Goal: Information Seeking & Learning: Learn about a topic

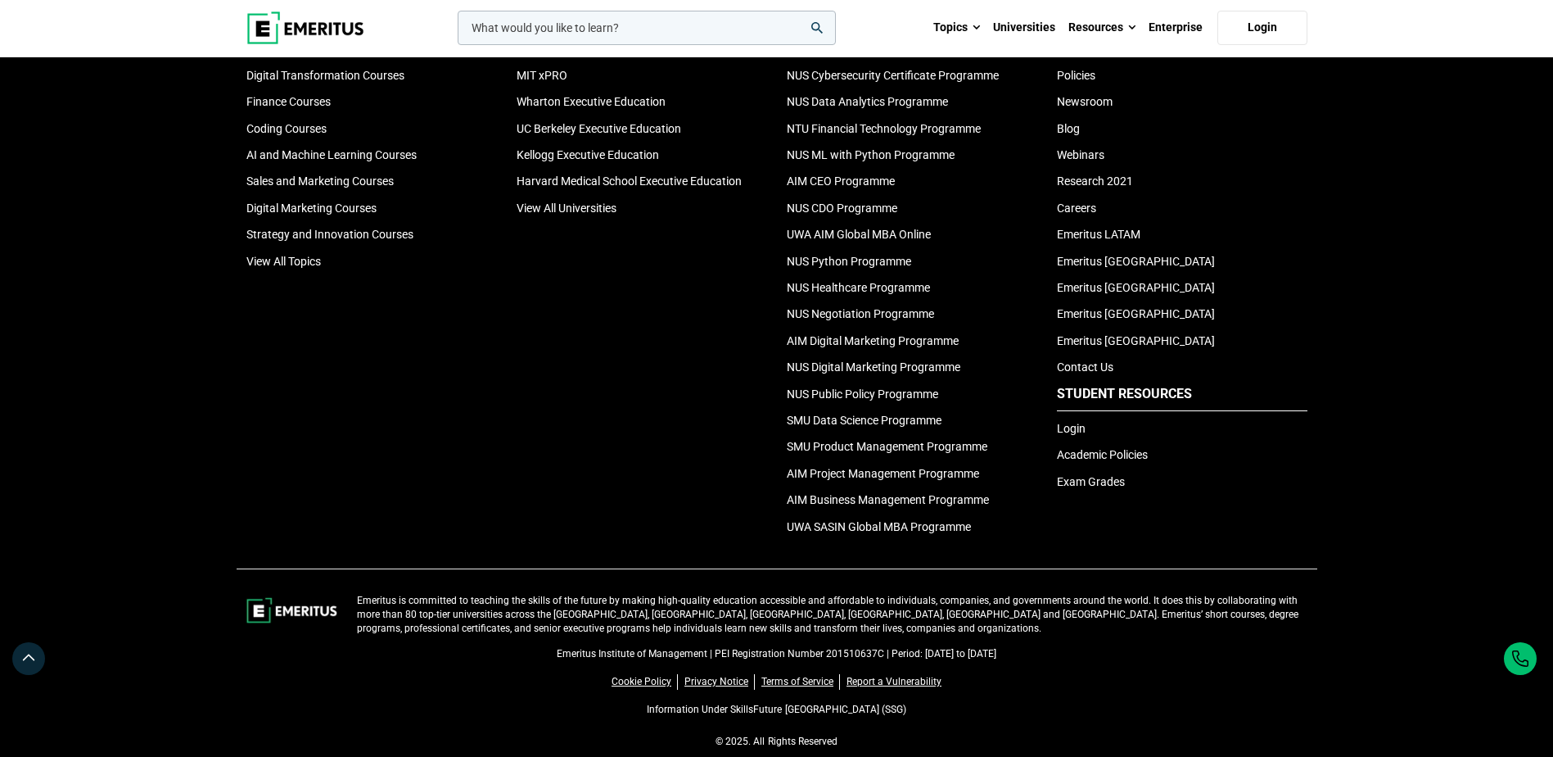
scroll to position [5348, 0]
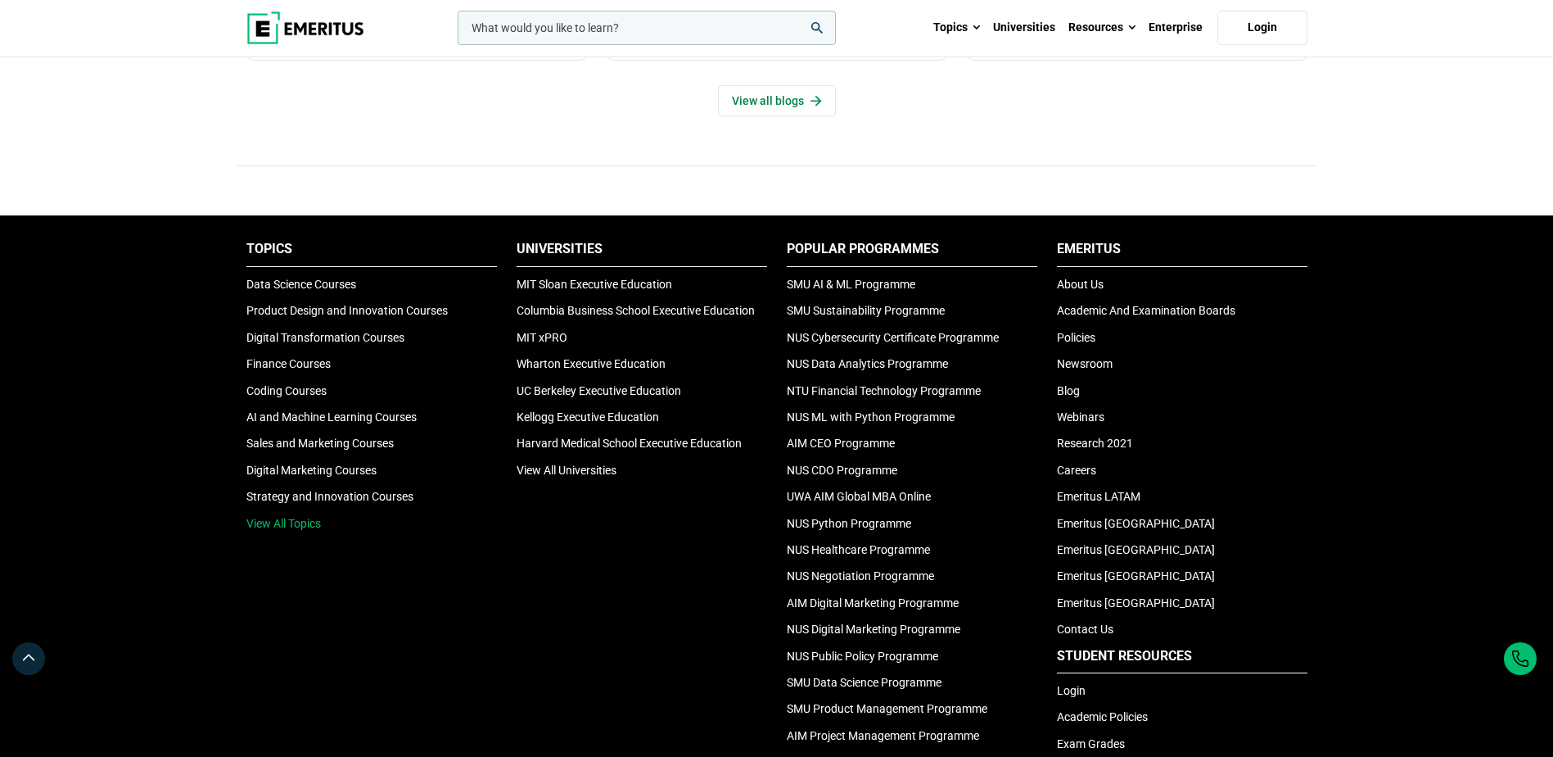
click at [284, 517] on link "View All Topics" at bounding box center [283, 523] width 75 height 13
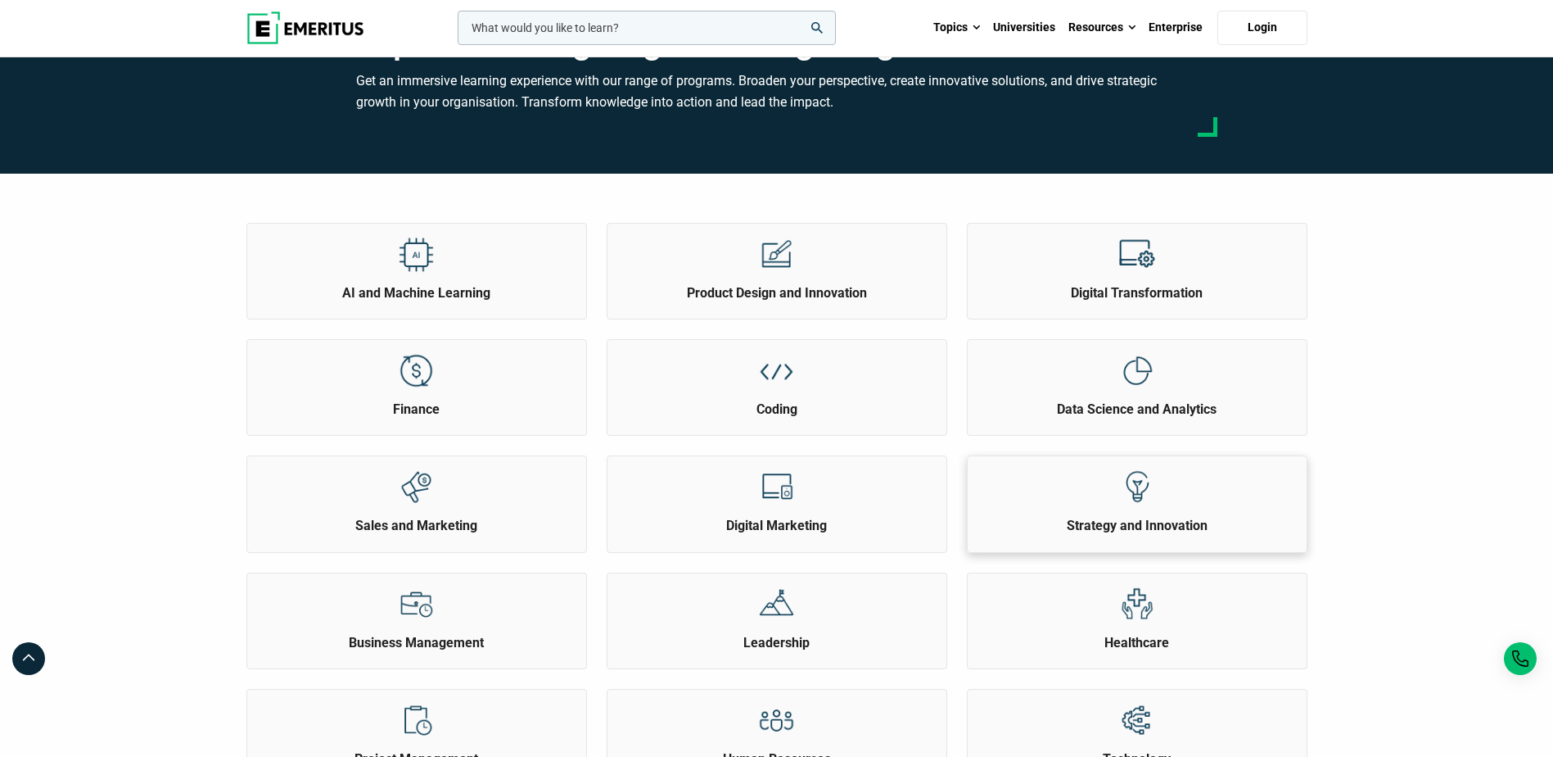
scroll to position [82, 0]
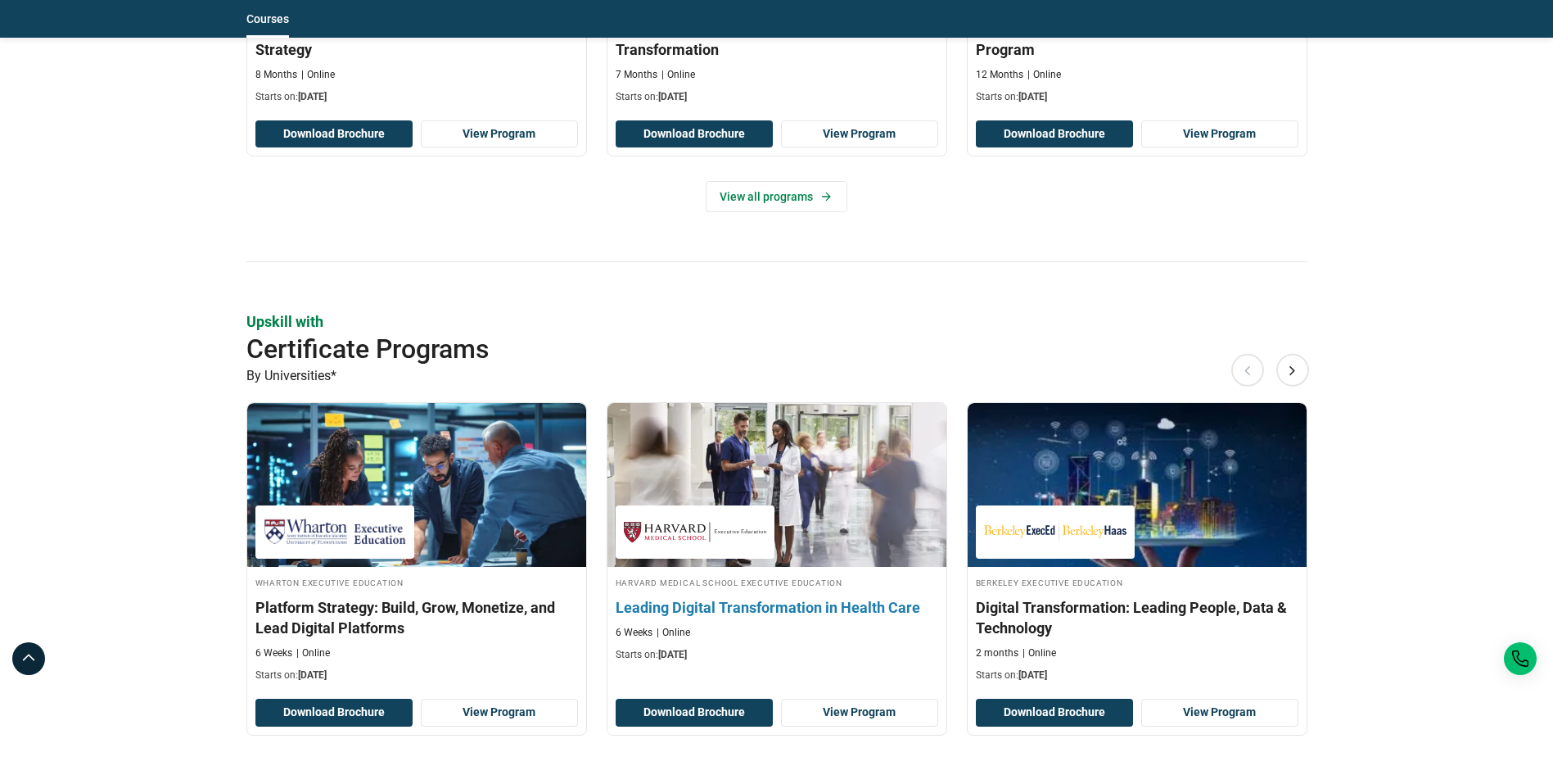
scroll to position [1228, 0]
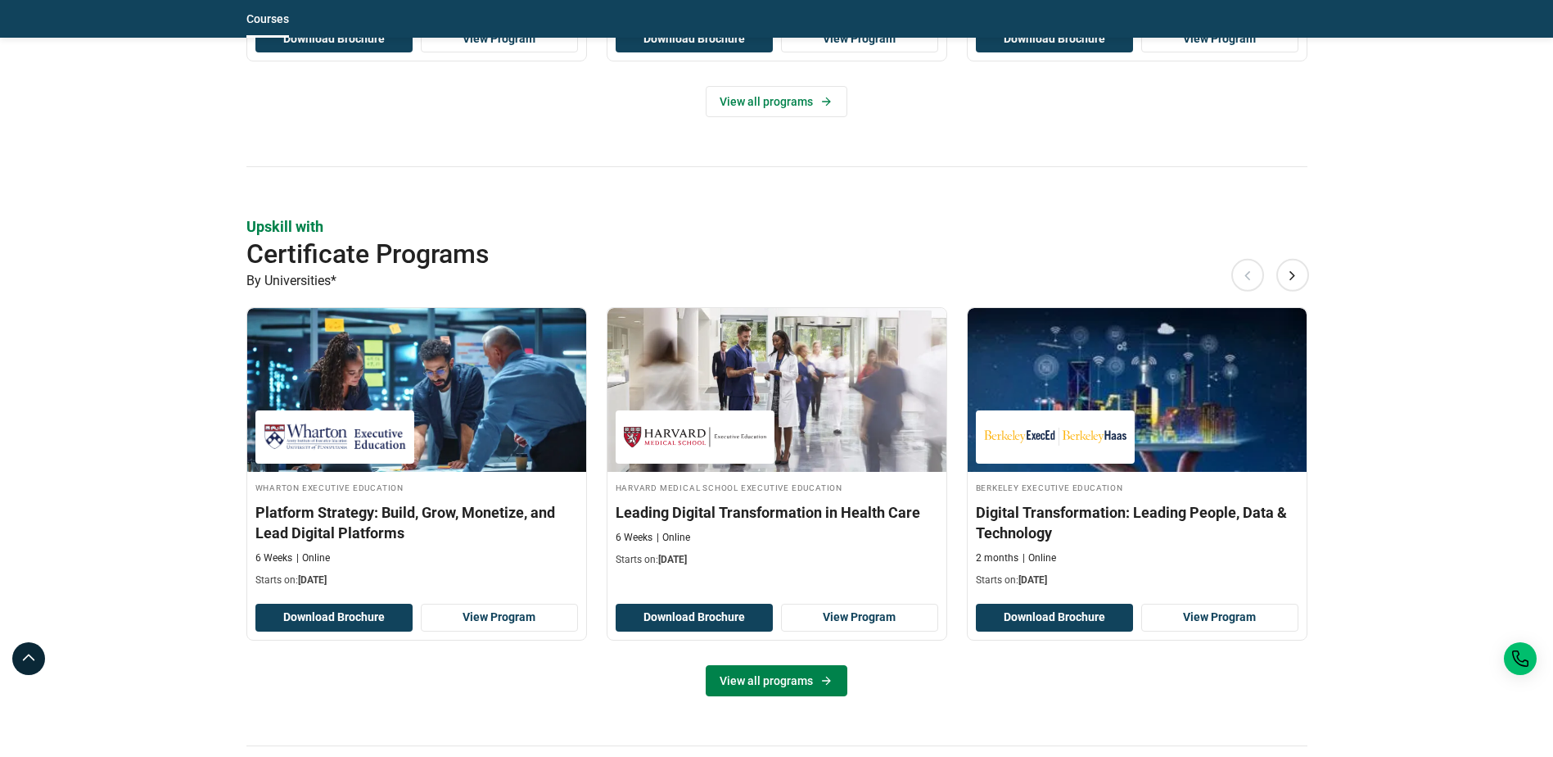
click at [809, 681] on link "View all programs" at bounding box center [777, 680] width 142 height 31
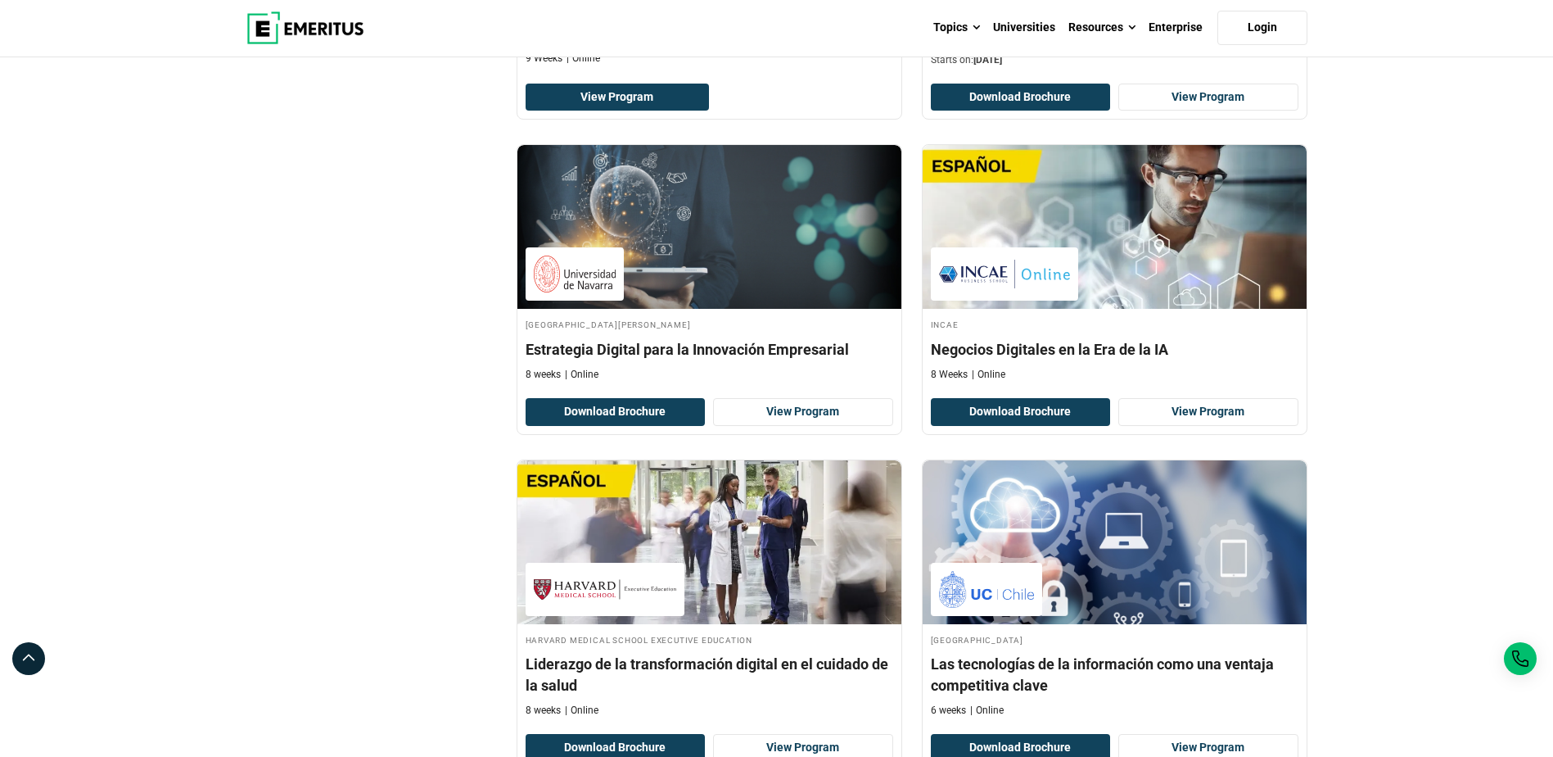
scroll to position [3357, 0]
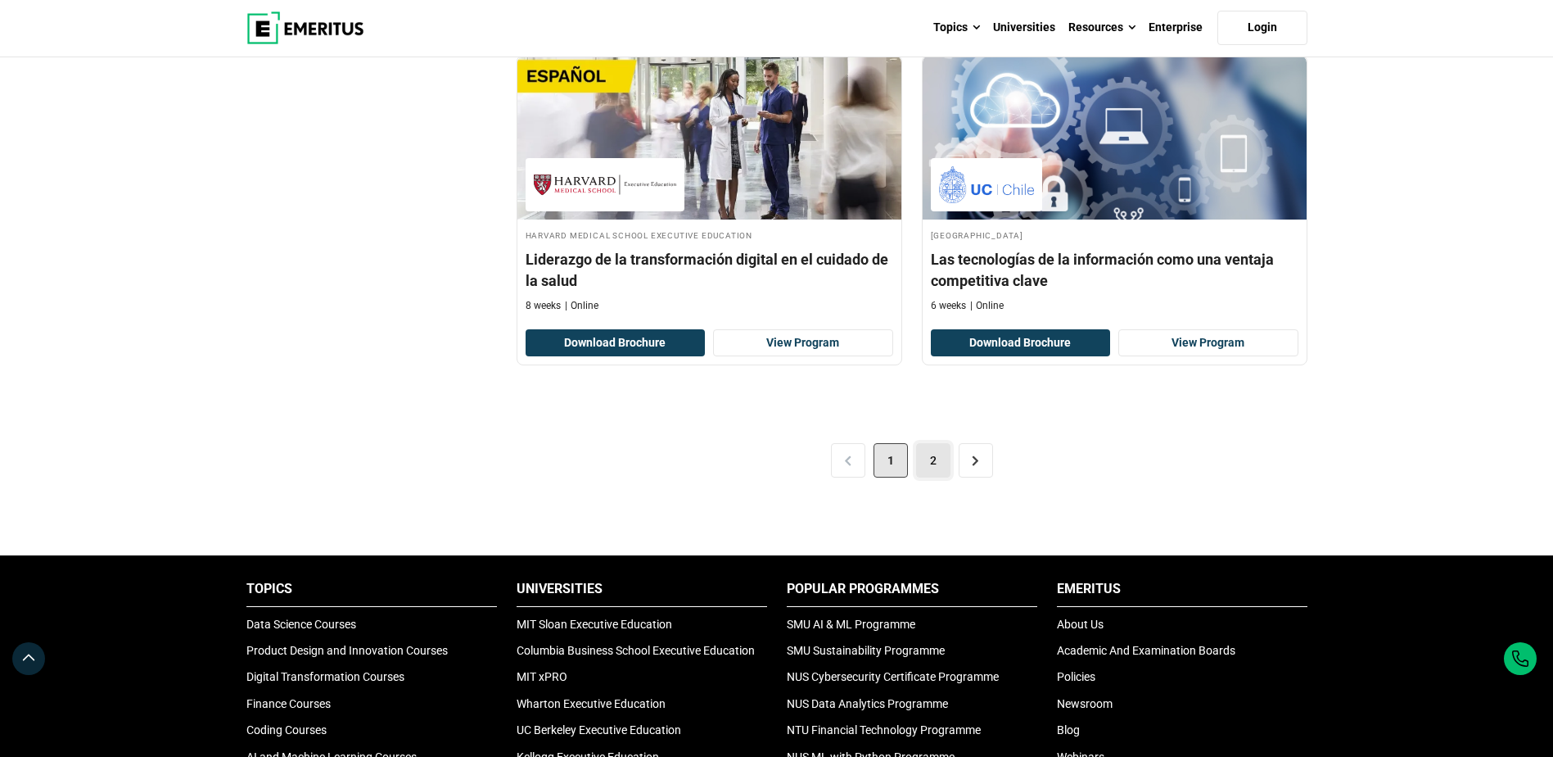
click at [936, 460] on link "2" at bounding box center [933, 460] width 34 height 34
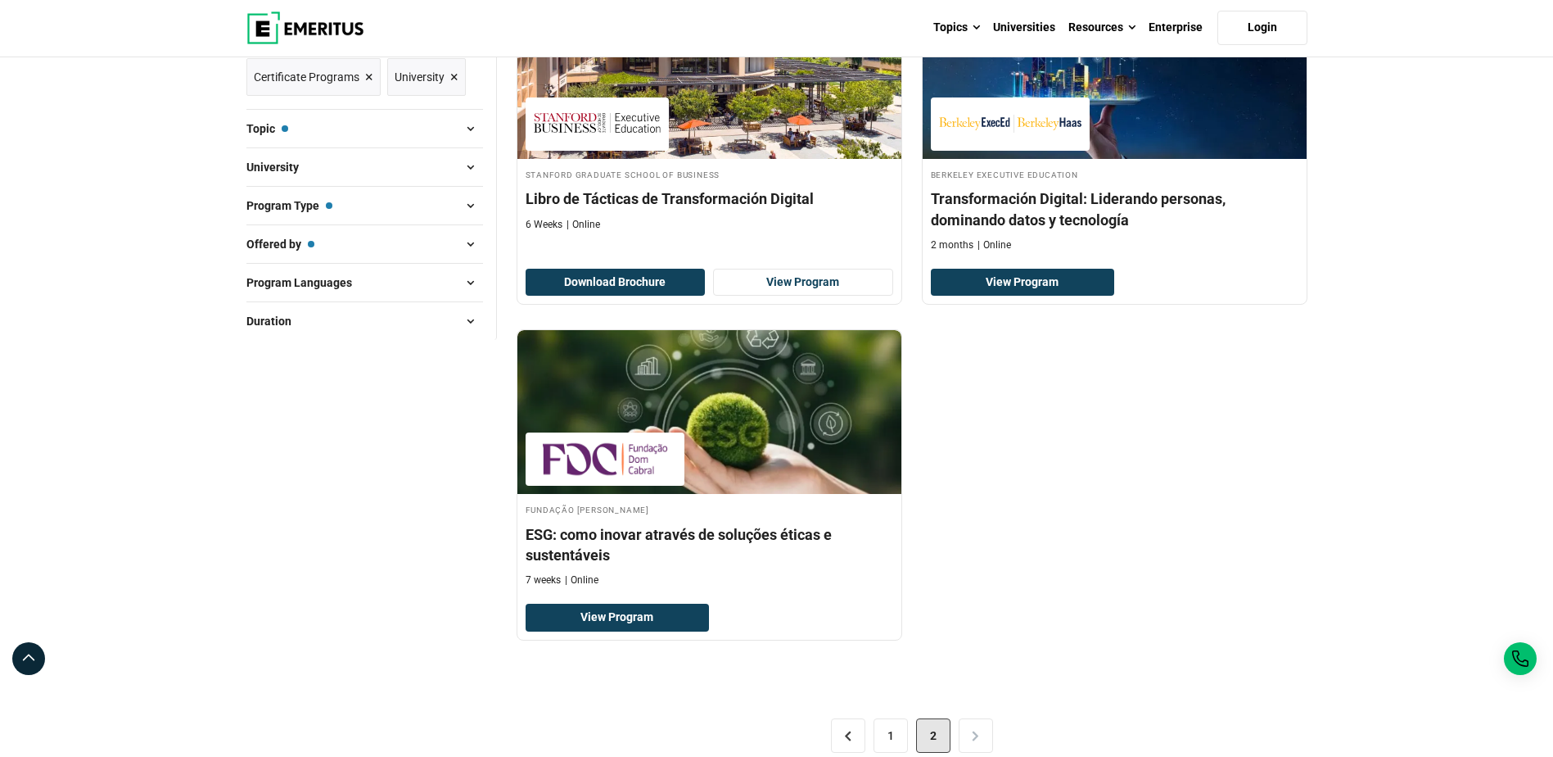
scroll to position [491, 0]
